Goal: Information Seeking & Learning: Find specific fact

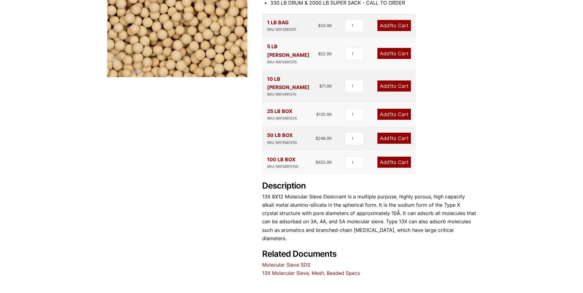
click at [303, 262] on link "Molecular Sieve SDS" at bounding box center [286, 265] width 48 height 6
click at [351, 270] on link "13X Molecular Sieve, Mesh, Beaded Specs" at bounding box center [311, 273] width 98 height 6
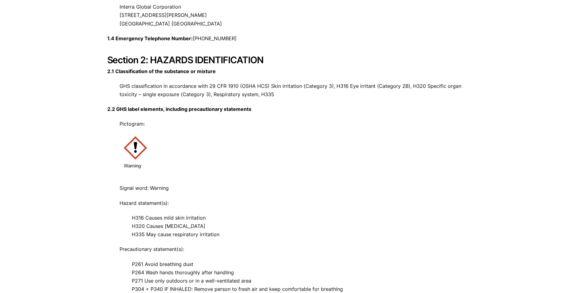
scroll to position [276, 0]
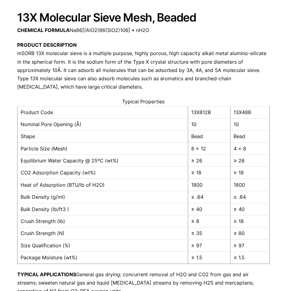
scroll to position [95, 0]
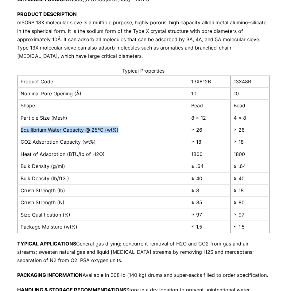
drag, startPoint x: 125, startPoint y: 129, endPoint x: 20, endPoint y: 130, distance: 105.1
click at [20, 130] on td "Equilibrium Water Capacity @ 25ºC (wt%)" at bounding box center [103, 130] width 170 height 12
copy td "Equilibrium Water Capacity @ 25ºC (wt%)"
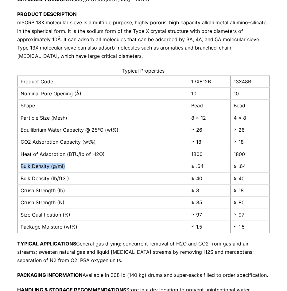
drag, startPoint x: 70, startPoint y: 167, endPoint x: 20, endPoint y: 168, distance: 50.7
click at [20, 168] on td "Bulk Density (g/ml)" at bounding box center [103, 166] width 170 height 12
copy td "Bulk Density (g/ml)"
